Goal: Transaction & Acquisition: Purchase product/service

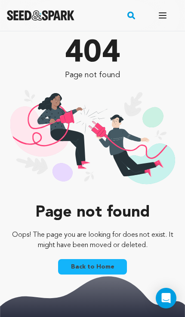
click at [109, 257] on div "Page not found Oops! The page you are looking for does not exist. It might have…" at bounding box center [92, 241] width 171 height 74
click at [162, 15] on icon "button" at bounding box center [162, 15] width 7 height 5
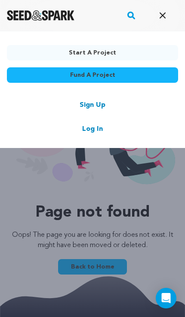
click at [92, 132] on link "Log In" at bounding box center [92, 129] width 21 height 10
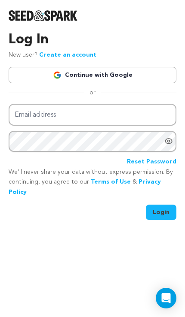
click at [153, 77] on link "Continue with Google" at bounding box center [92, 75] width 167 height 16
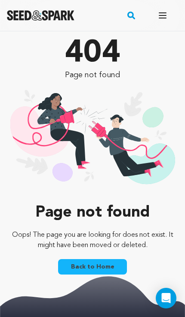
click at [164, 10] on button "Open main menu" at bounding box center [162, 15] width 17 height 17
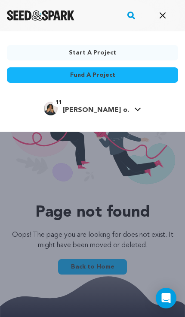
click at [115, 106] on link "11 givan o. givan o." at bounding box center [92, 107] width 97 height 15
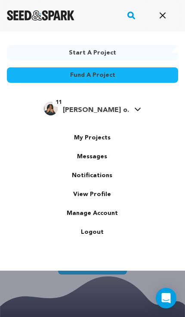
click at [106, 140] on link "My Projects" at bounding box center [92, 137] width 96 height 19
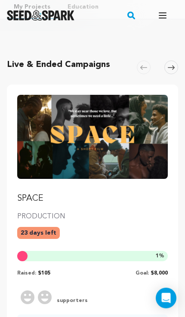
scroll to position [36, 0]
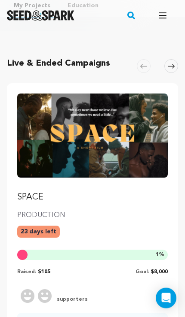
click at [36, 192] on p "SPACE" at bounding box center [92, 197] width 150 height 12
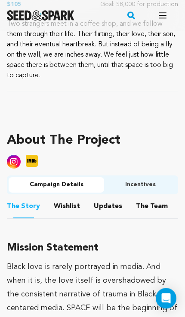
click at [114, 208] on button "Updates" at bounding box center [107, 208] width 21 height 21
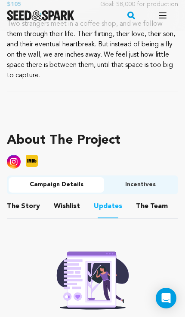
click at [145, 210] on button "The Team" at bounding box center [151, 208] width 21 height 21
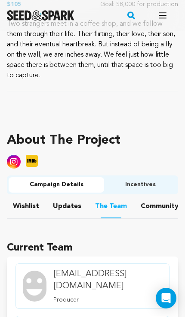
scroll to position [0, 45]
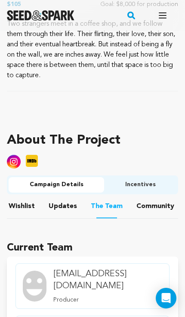
click at [145, 206] on button "Community" at bounding box center [155, 208] width 21 height 21
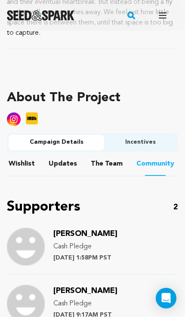
scroll to position [437, 0]
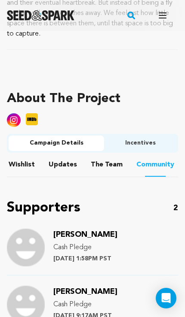
click at [61, 160] on button "Updates" at bounding box center [62, 166] width 21 height 21
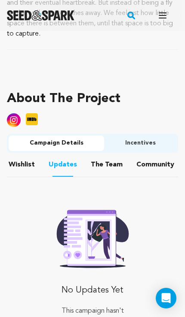
click at [148, 145] on button "Incentives" at bounding box center [140, 143] width 72 height 15
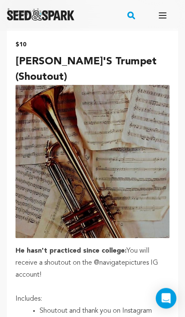
scroll to position [590, 0]
